Goal: Information Seeking & Learning: Learn about a topic

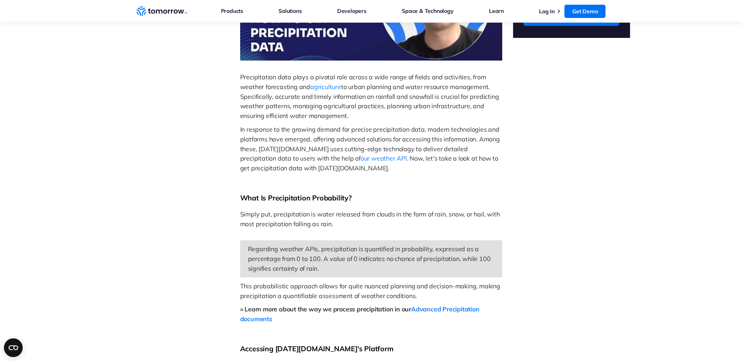
scroll to position [235, 0]
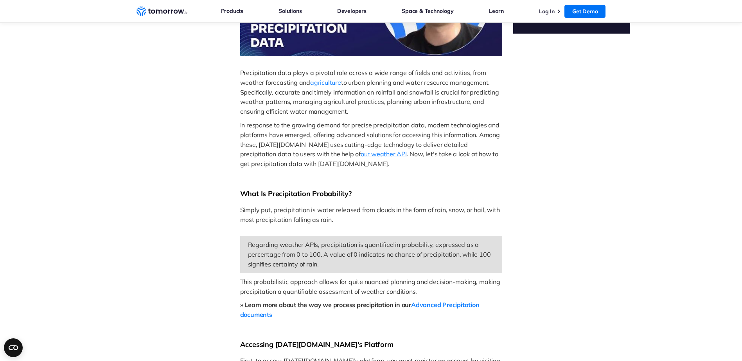
click at [361, 155] on span "our weather API" at bounding box center [384, 154] width 46 height 8
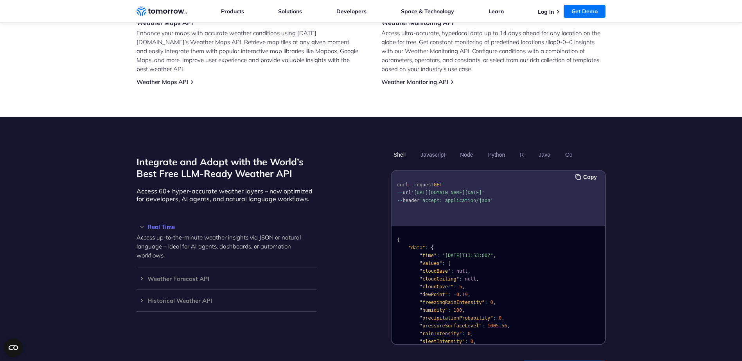
scroll to position [626, 0]
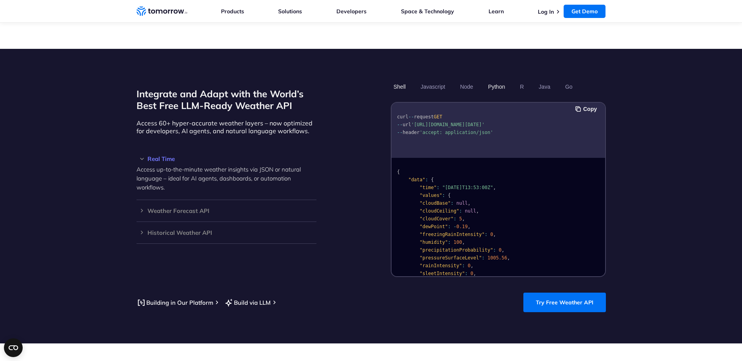
click at [501, 80] on button "Python" at bounding box center [496, 86] width 23 height 13
click at [498, 80] on button "Python" at bounding box center [496, 86] width 23 height 13
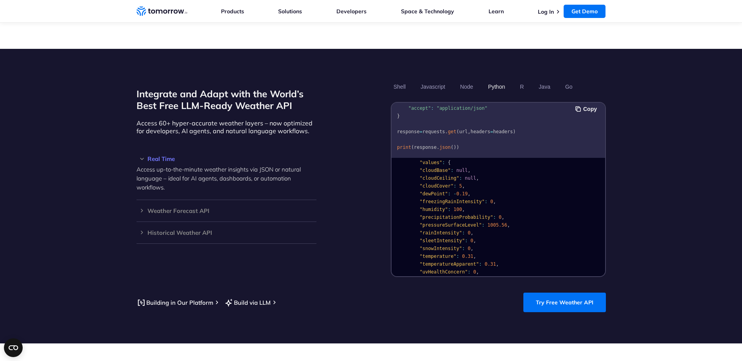
scroll to position [0, 0]
